Goal: Transaction & Acquisition: Obtain resource

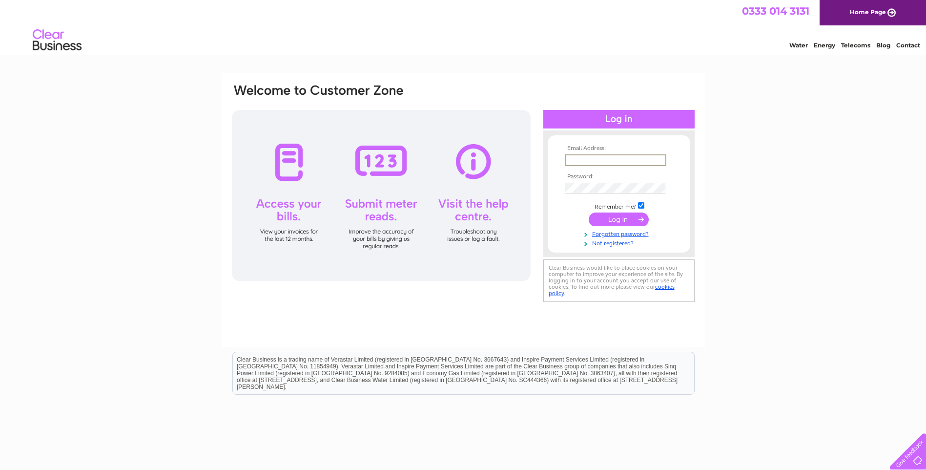
click at [576, 162] on input "text" at bounding box center [616, 160] width 102 height 12
type input "[EMAIL_ADDRESS][PERSON_NAME][DOMAIN_NAME]"
click at [581, 181] on td at bounding box center [619, 187] width 113 height 17
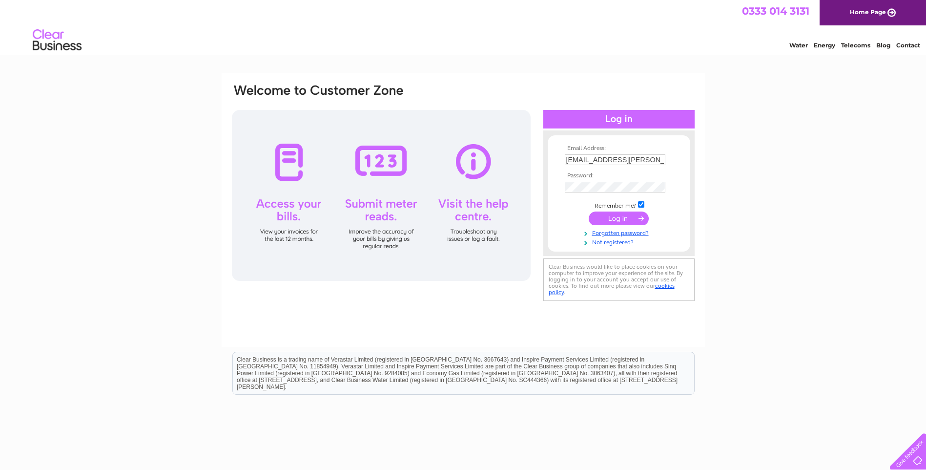
click at [614, 217] on input "submit" at bounding box center [619, 218] width 60 height 14
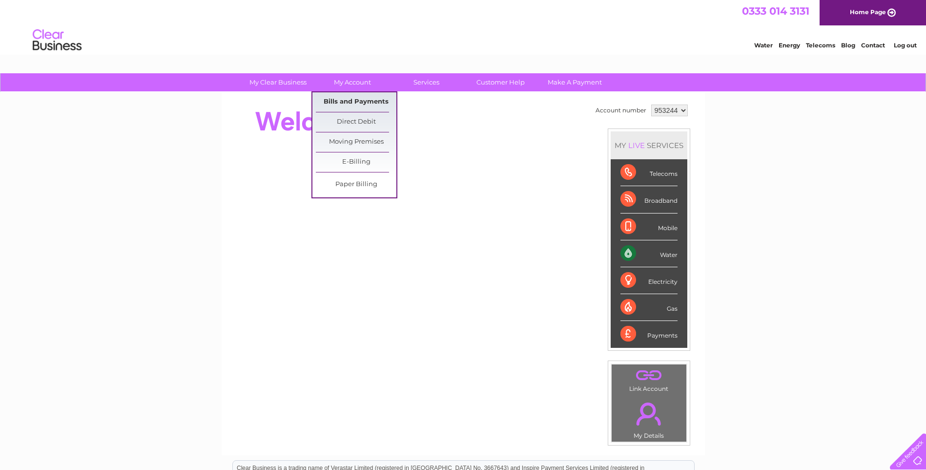
click at [343, 97] on link "Bills and Payments" at bounding box center [356, 102] width 81 height 20
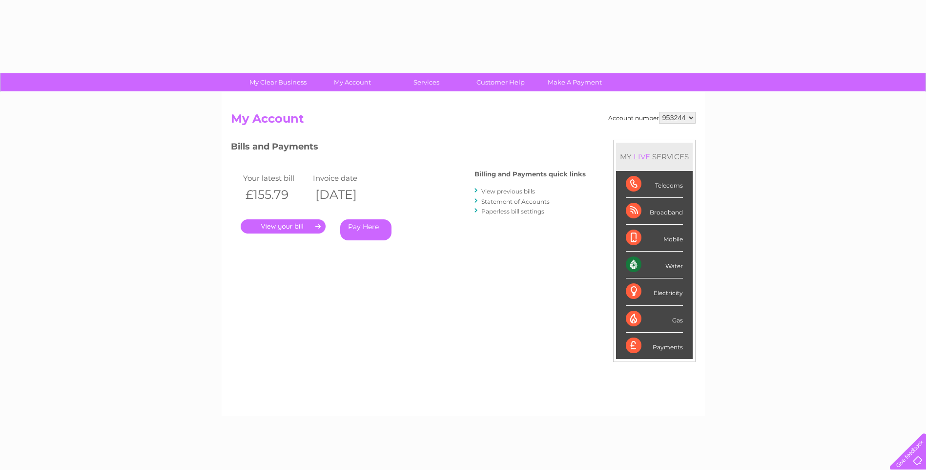
click at [343, 97] on div "Account number 953244 My Account MY LIVE SERVICES Telecoms Broadband Mobile Wat…" at bounding box center [463, 253] width 483 height 323
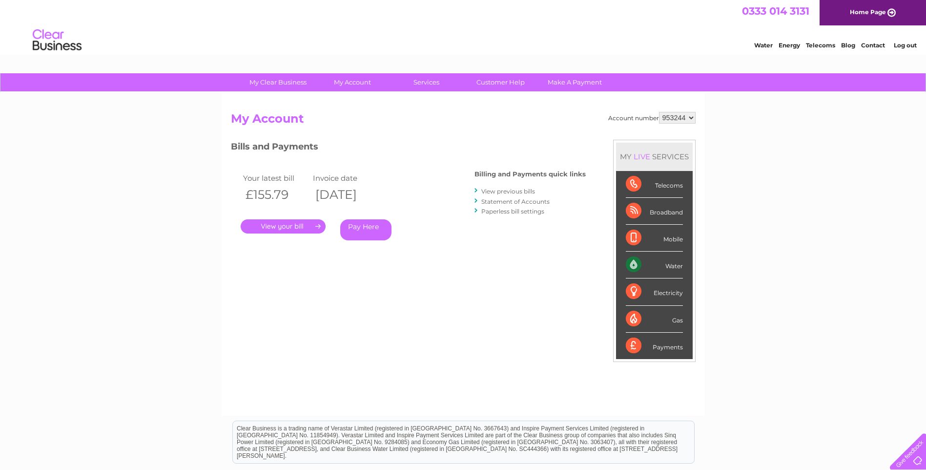
click at [502, 189] on link "View previous bills" at bounding box center [509, 191] width 54 height 7
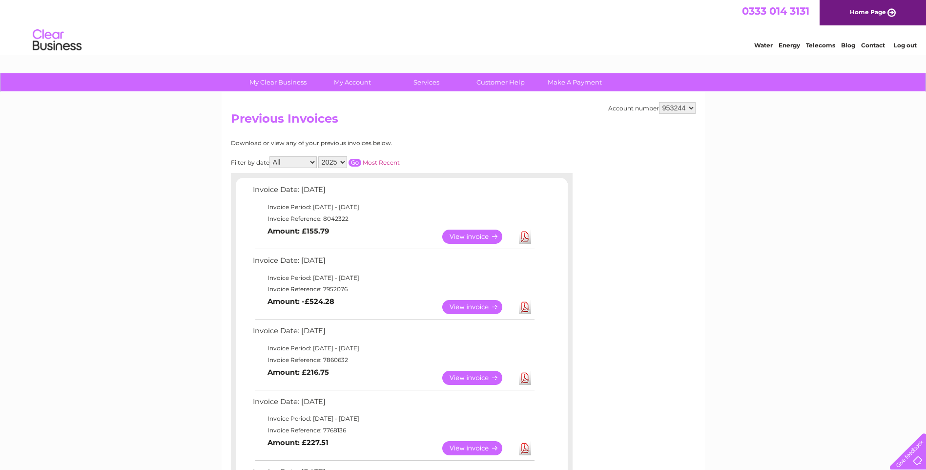
click at [480, 306] on link "View" at bounding box center [478, 307] width 72 height 14
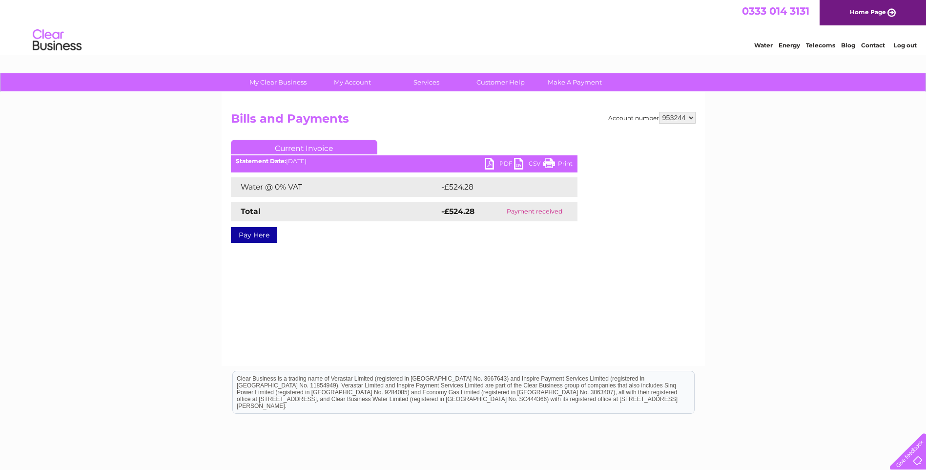
click at [491, 164] on link "PDF" at bounding box center [499, 165] width 29 height 14
click at [305, 147] on link "Current Invoice" at bounding box center [304, 147] width 147 height 15
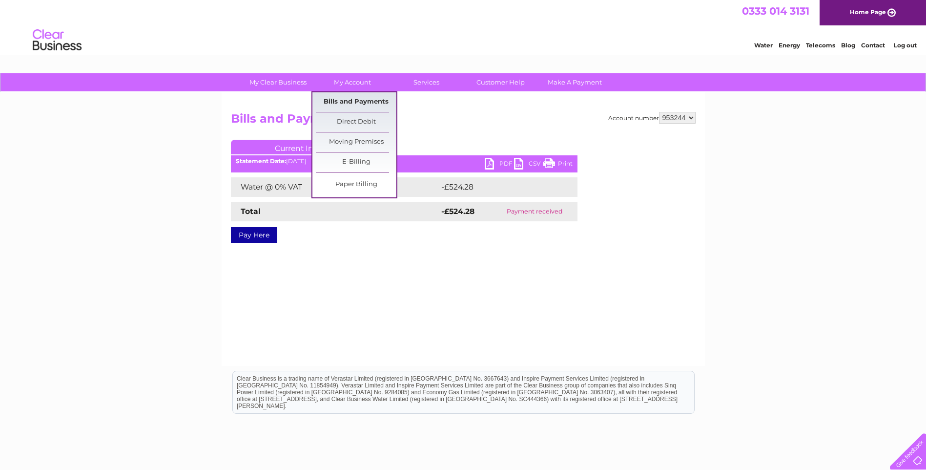
click at [339, 100] on link "Bills and Payments" at bounding box center [356, 102] width 81 height 20
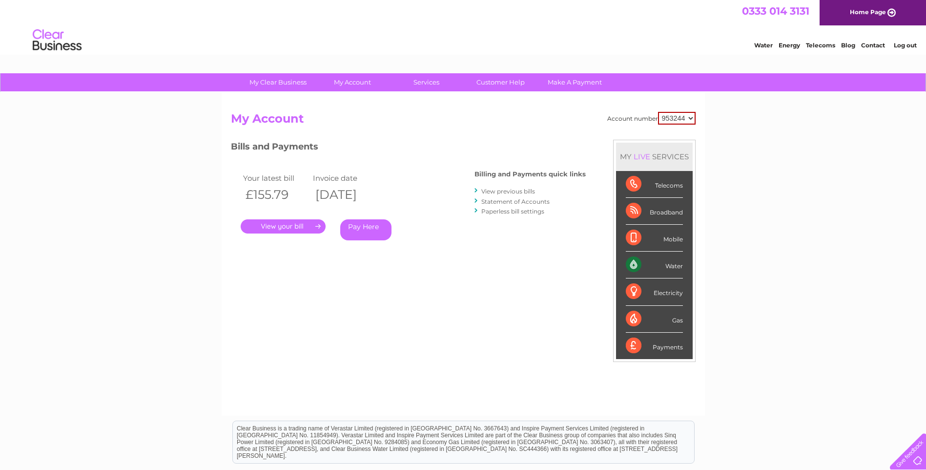
click at [285, 225] on link "." at bounding box center [283, 226] width 85 height 14
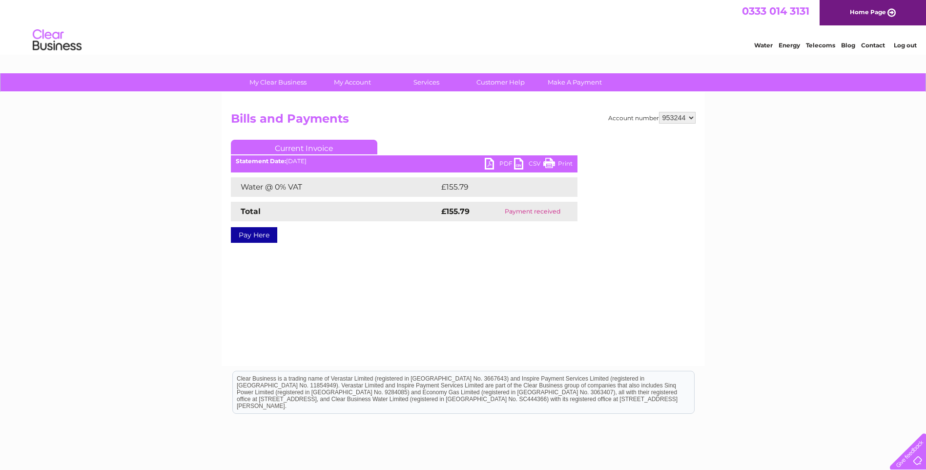
click at [490, 164] on link "PDF" at bounding box center [499, 165] width 29 height 14
